Goal: Find contact information: Find contact information

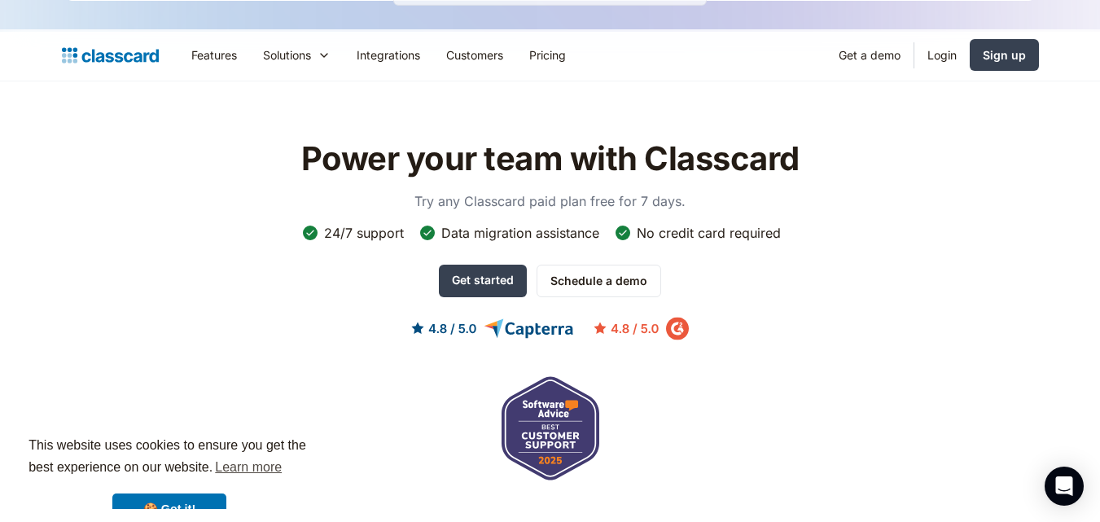
scroll to position [5449, 0]
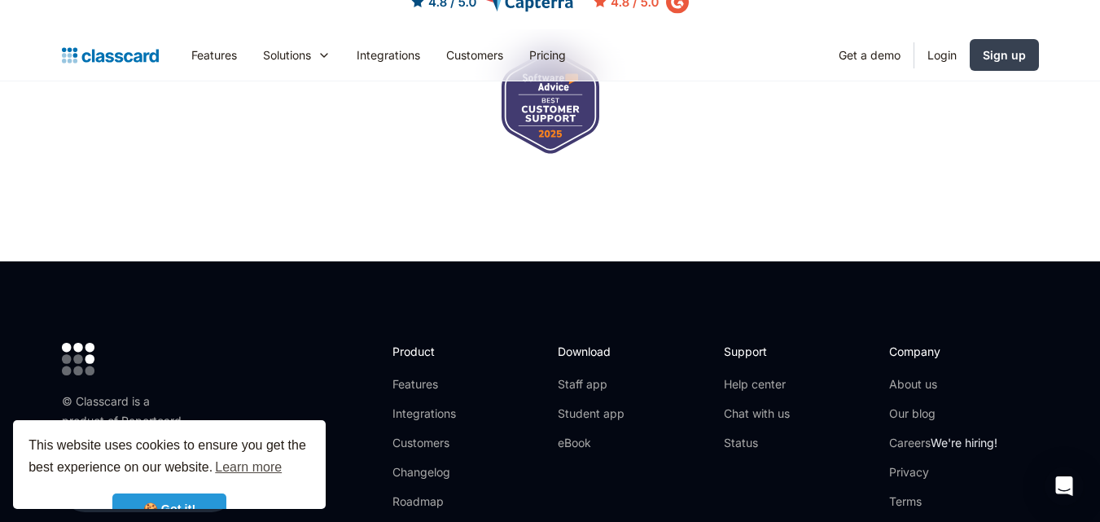
click at [208, 498] on link "🍪 Got it!" at bounding box center [169, 510] width 114 height 33
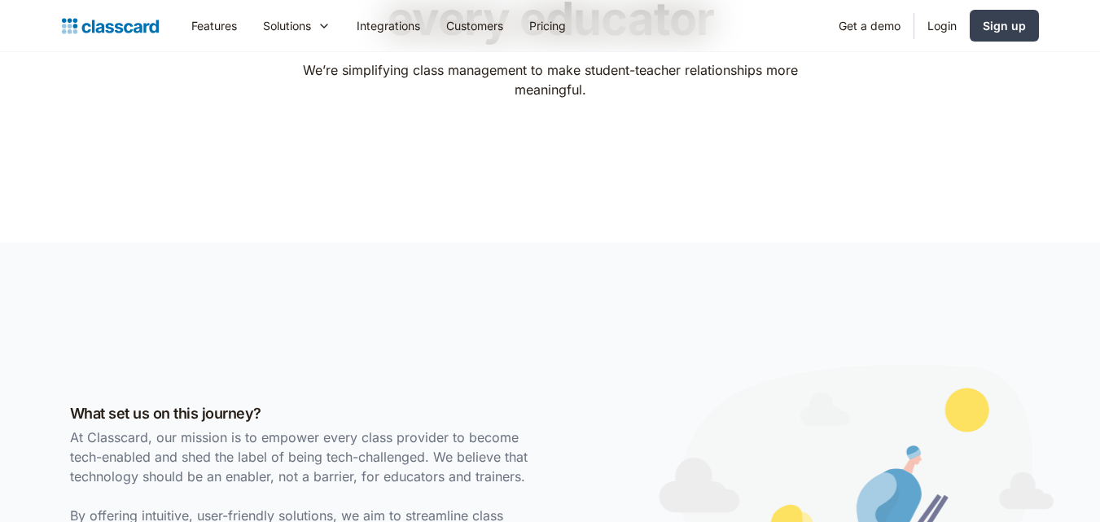
scroll to position [3564, 0]
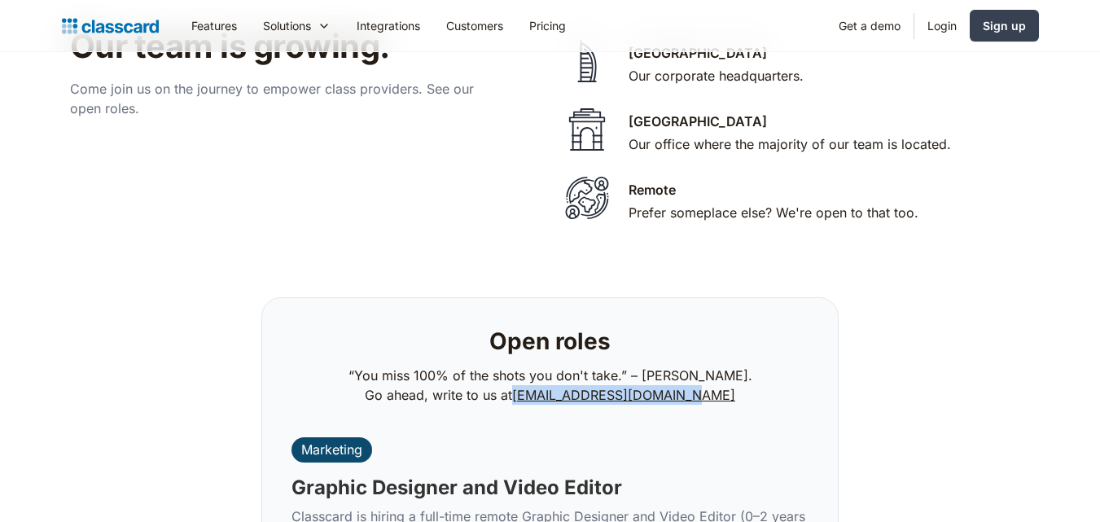
drag, startPoint x: 537, startPoint y: 257, endPoint x: 751, endPoint y: 266, distance: 214.4
click at [751, 318] on div "Open roles “You miss 100% of the shots you don't take.” – Wayne Gretzk. Go ahea…" at bounding box center [550, 368] width 537 height 100
copy p "careers@classcardapp.com"
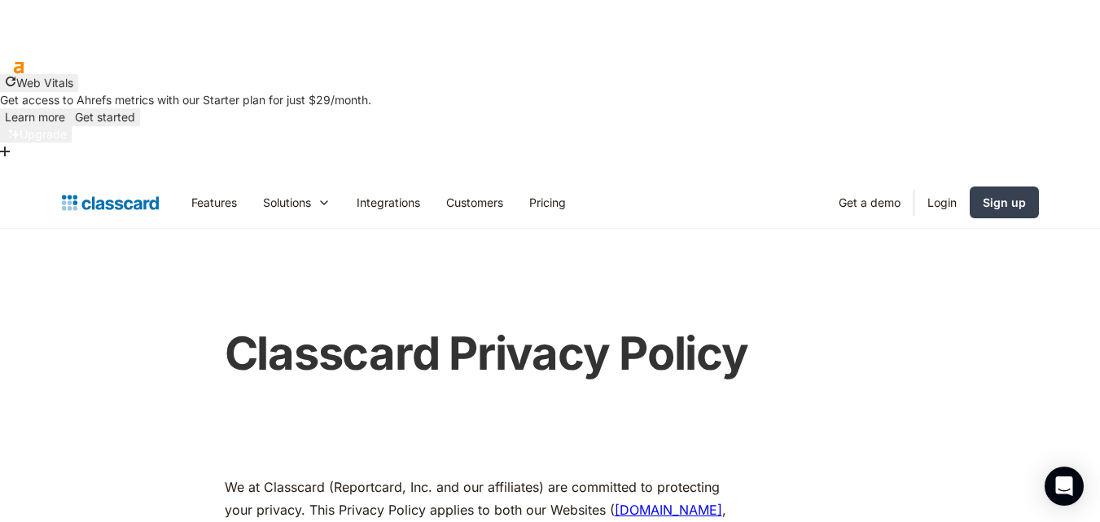
scroll to position [613, 0]
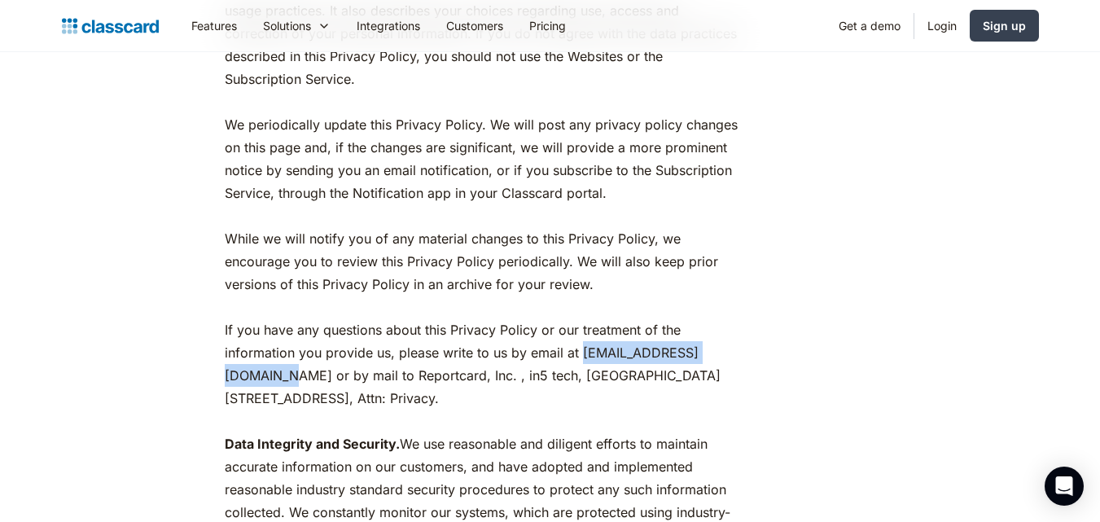
drag, startPoint x: 217, startPoint y: 253, endPoint x: 396, endPoint y: 257, distance: 178.4
copy p "privacy@classcardapp.com"
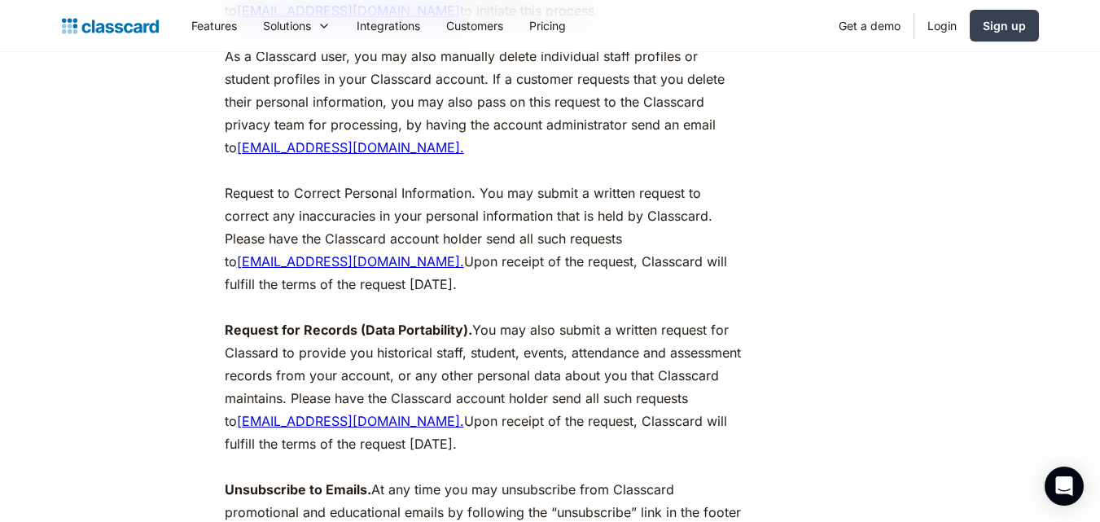
scroll to position [8155, 0]
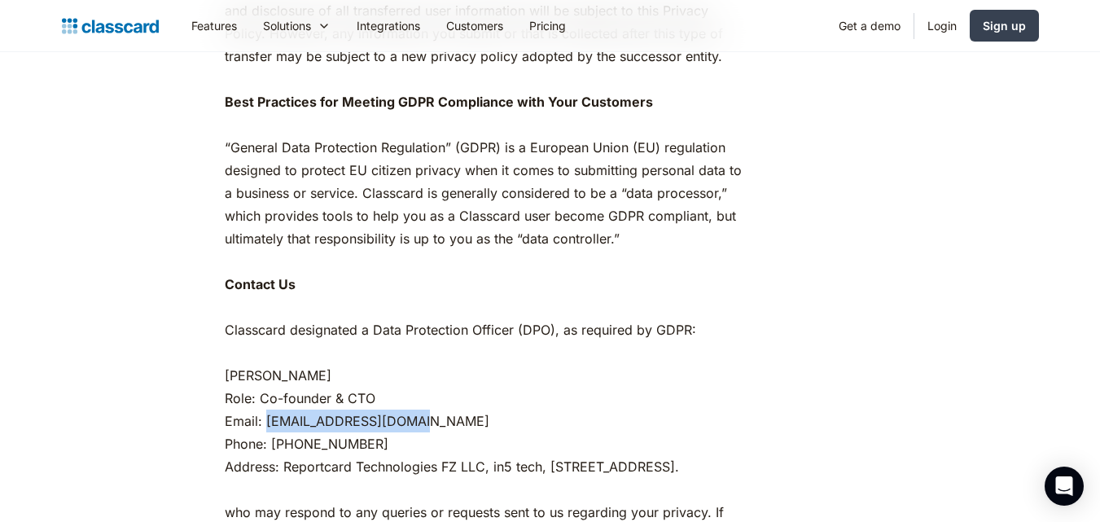
drag, startPoint x: 425, startPoint y: 265, endPoint x: 266, endPoint y: 264, distance: 158.8
copy p "anuj@classcardapp.com"
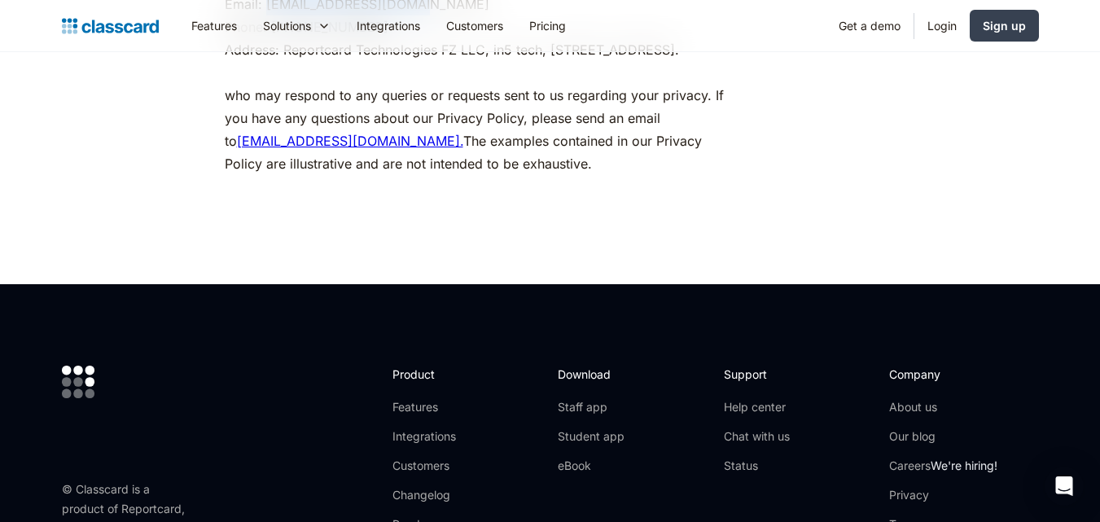
scroll to position [8581, 0]
